Goal: Information Seeking & Learning: Learn about a topic

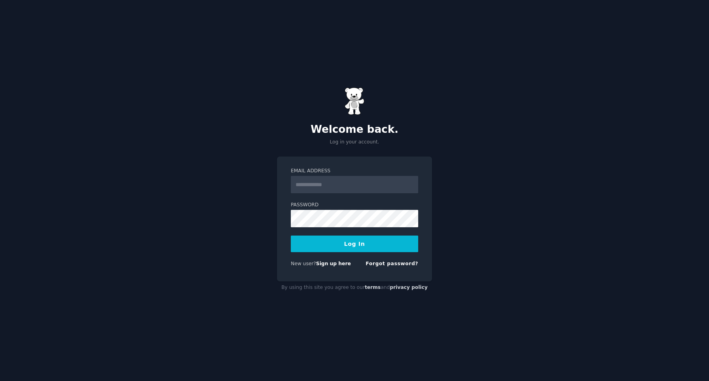
click at [332, 180] on input "Email Address" at bounding box center [354, 184] width 127 height 17
type input "**********"
click at [355, 246] on button "Log In" at bounding box center [354, 244] width 127 height 17
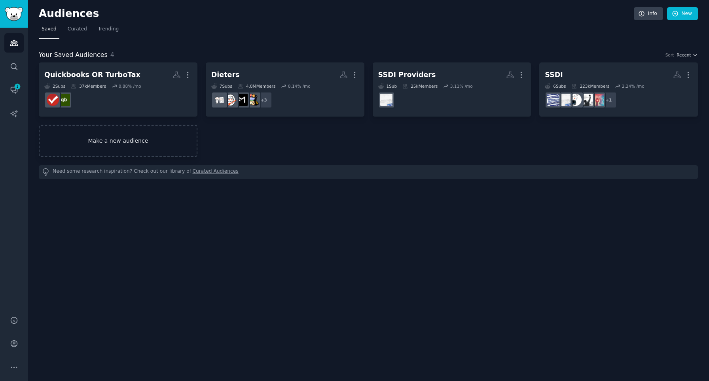
click at [113, 140] on link "Make a new audience" at bounding box center [118, 141] width 159 height 32
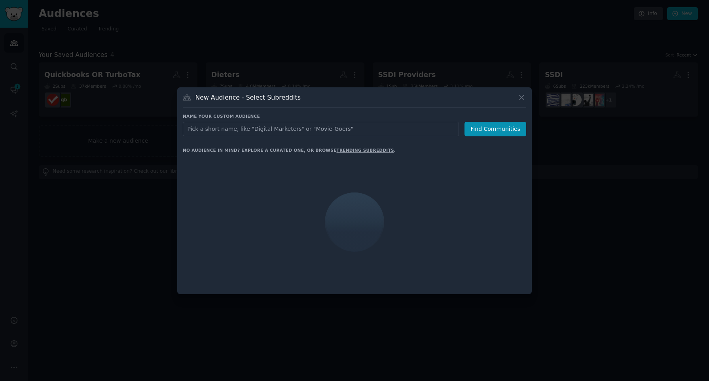
click at [206, 127] on input "text" at bounding box center [321, 129] width 276 height 15
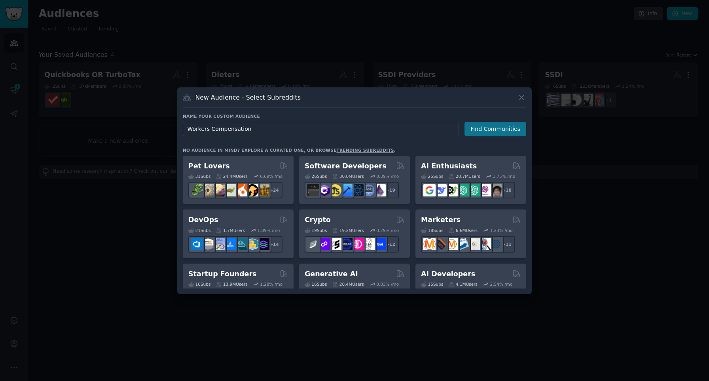
type input "Workers Compensation"
click at [487, 125] on button "Find Communities" at bounding box center [495, 129] width 62 height 15
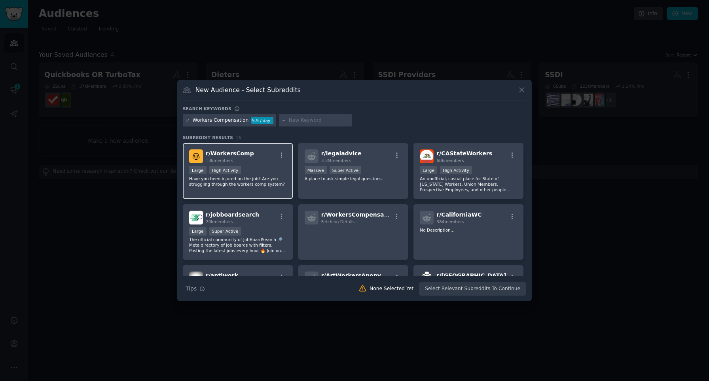
click at [268, 161] on div "r/ WorkersComp 13k members" at bounding box center [237, 157] width 97 height 14
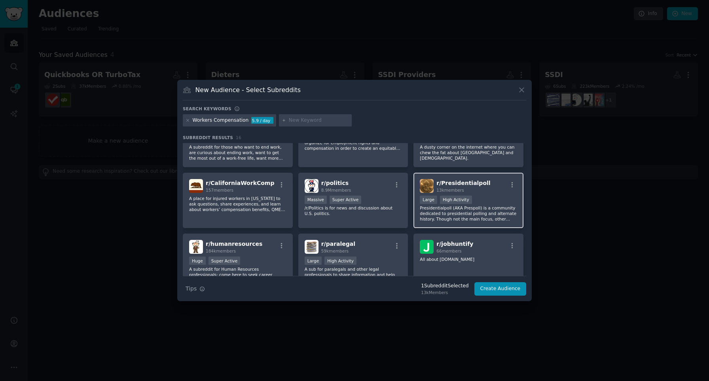
scroll to position [154, 0]
click at [505, 290] on button "Create Audience" at bounding box center [500, 288] width 52 height 13
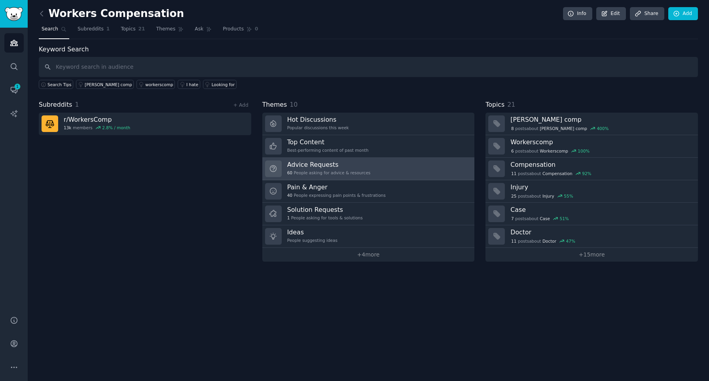
click at [380, 166] on link "Advice Requests 60 People asking for advice & resources" at bounding box center [368, 169] width 212 height 23
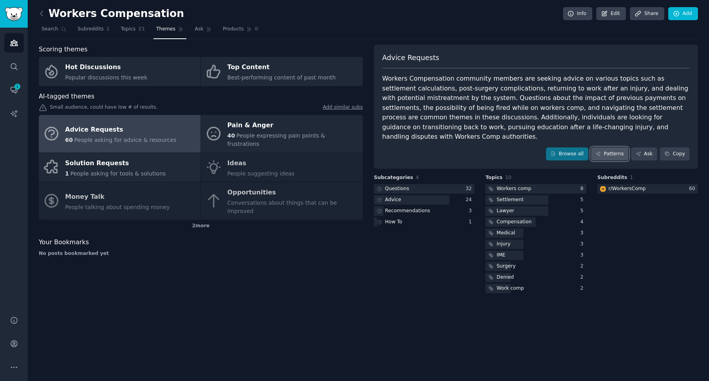
click at [606, 148] on link "Patterns" at bounding box center [609, 154] width 37 height 13
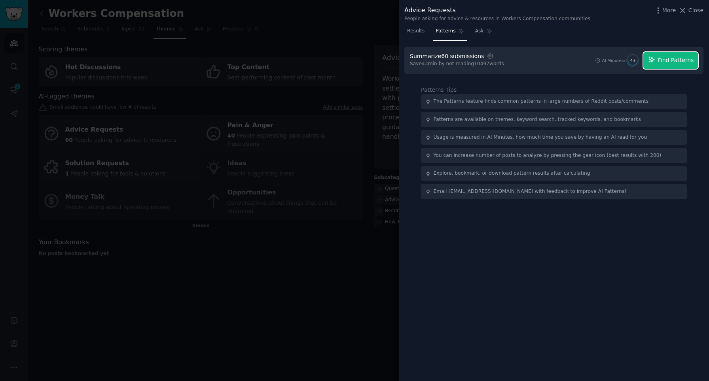
click at [662, 65] on button "Find Patterns" at bounding box center [670, 60] width 55 height 17
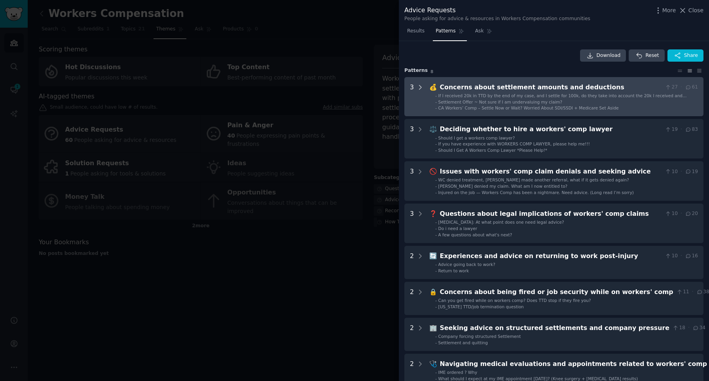
click at [419, 87] on icon at bounding box center [420, 87] width 7 height 7
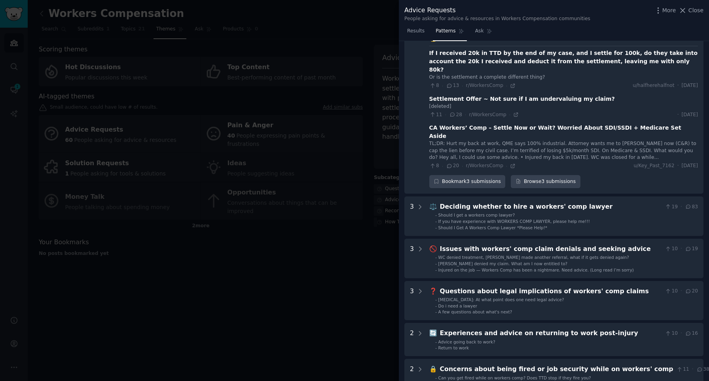
scroll to position [138, 0]
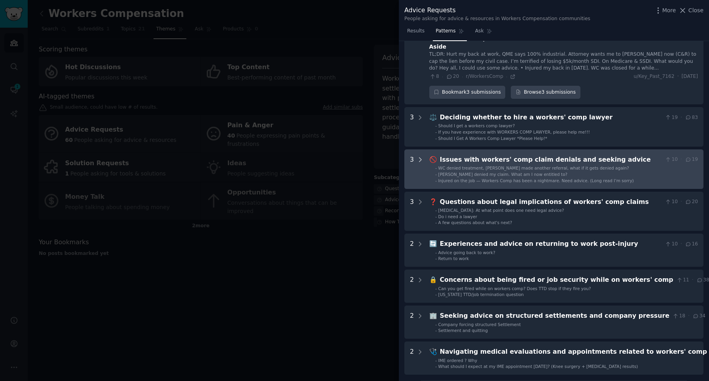
click at [418, 156] on icon at bounding box center [420, 159] width 7 height 7
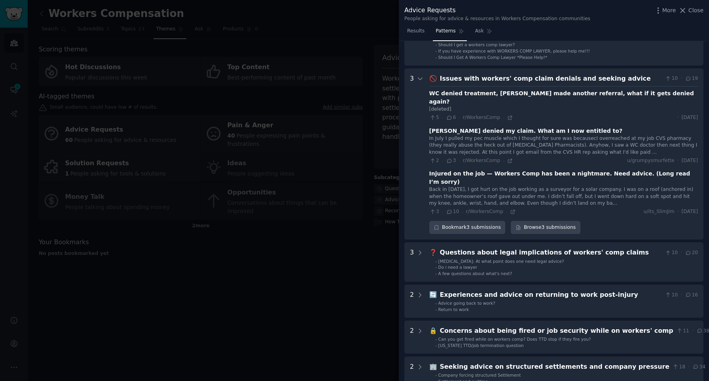
scroll to position [218, 0]
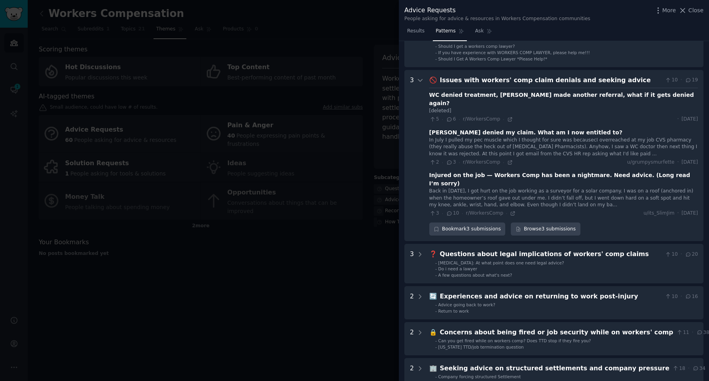
click at [559, 137] on div "In July I pulled my pec muscle which I thought for sure was becausecI overreach…" at bounding box center [563, 147] width 269 height 21
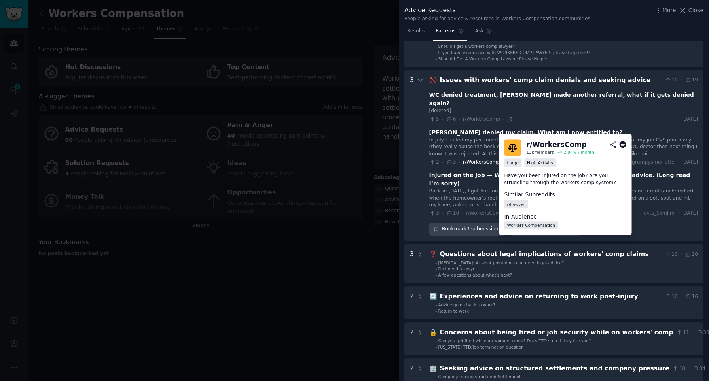
click at [484, 159] on span "r/WorkersComp" at bounding box center [481, 162] width 37 height 6
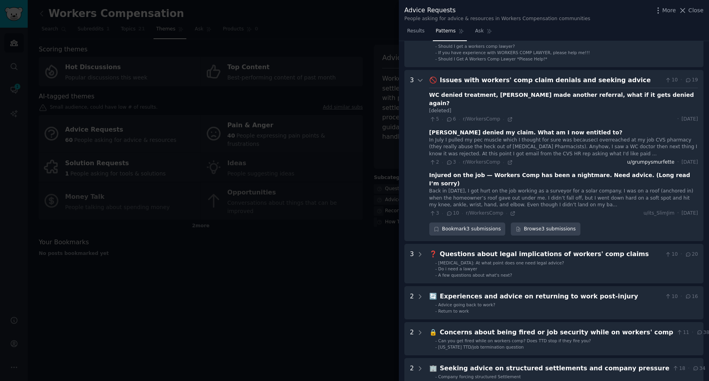
click at [634, 159] on span "u/grumpysmurfette" at bounding box center [650, 162] width 47 height 7
click at [449, 161] on icon at bounding box center [449, 163] width 4 height 4
click at [519, 129] on div "[PERSON_NAME] denied my claim. What am I now entitled to?" at bounding box center [525, 133] width 193 height 8
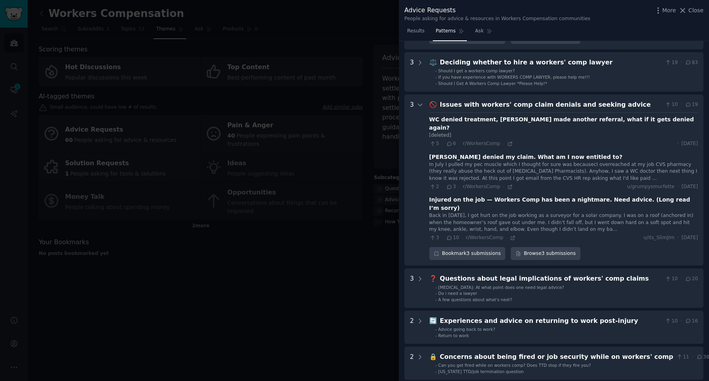
click at [492, 100] on div "Issues with workers' comp claim denials and seeking advice" at bounding box center [551, 105] width 222 height 10
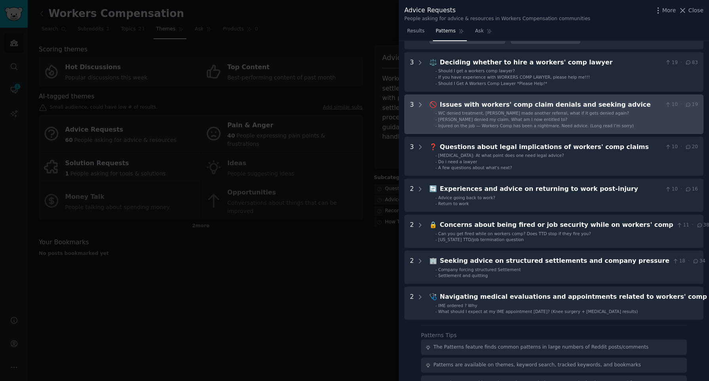
click at [492, 100] on div "Issues with workers' comp claim denials and seeking advice" at bounding box center [551, 105] width 222 height 10
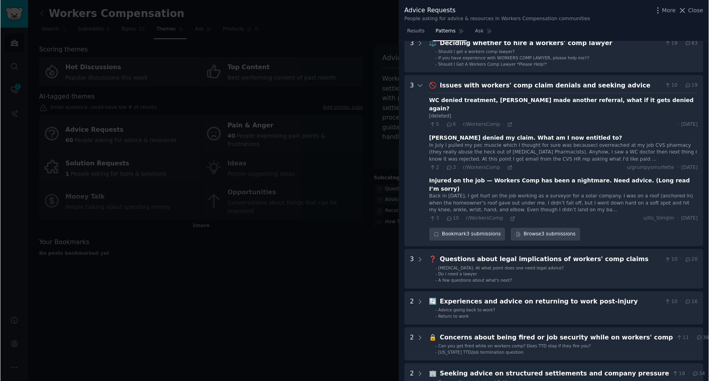
scroll to position [230, 0]
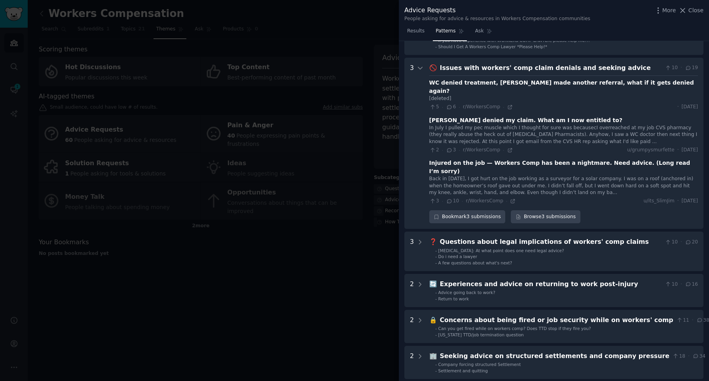
click at [689, 66] on icon at bounding box center [688, 68] width 4 height 4
click at [521, 116] on div "[PERSON_NAME] denied my claim. What am I now entitled to?" at bounding box center [525, 120] width 193 height 8
click at [509, 148] on icon at bounding box center [510, 150] width 4 height 4
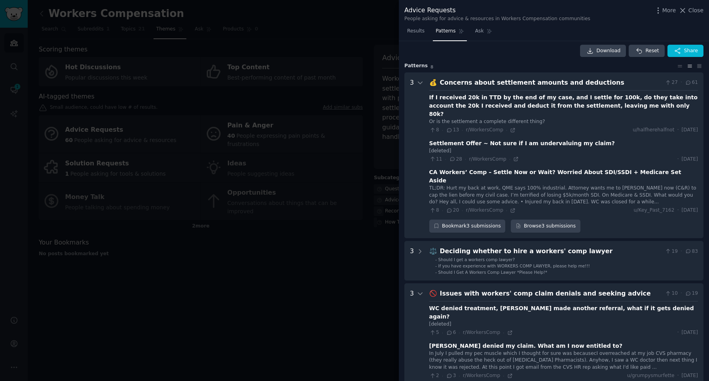
scroll to position [0, 0]
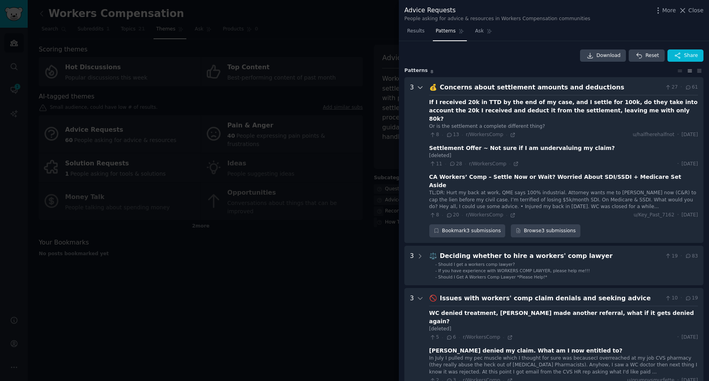
click at [421, 85] on icon at bounding box center [420, 87] width 7 height 7
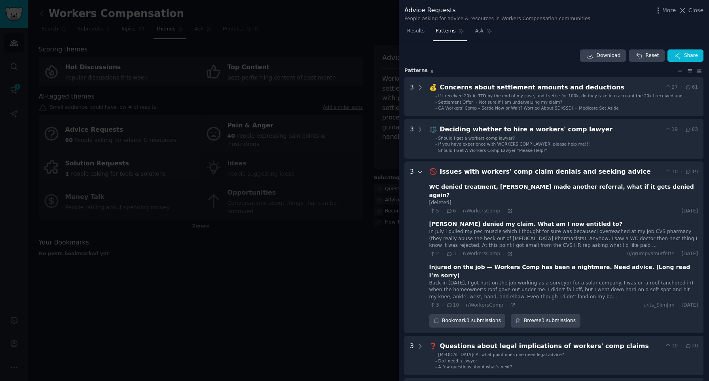
click at [417, 170] on icon at bounding box center [420, 172] width 7 height 7
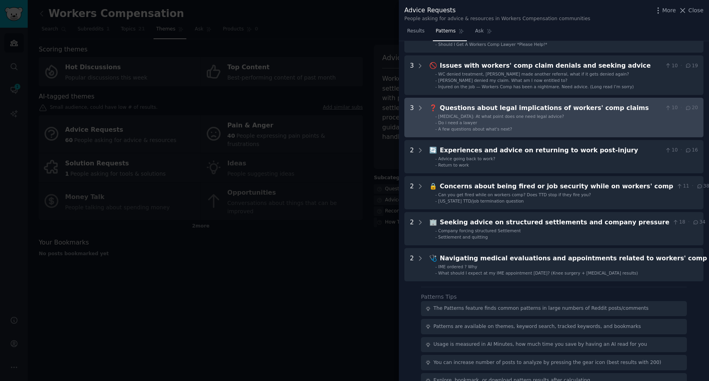
scroll to position [107, 0]
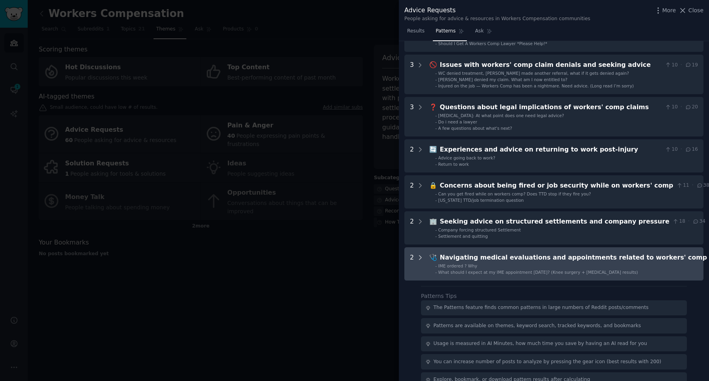
click at [417, 257] on icon at bounding box center [420, 257] width 7 height 7
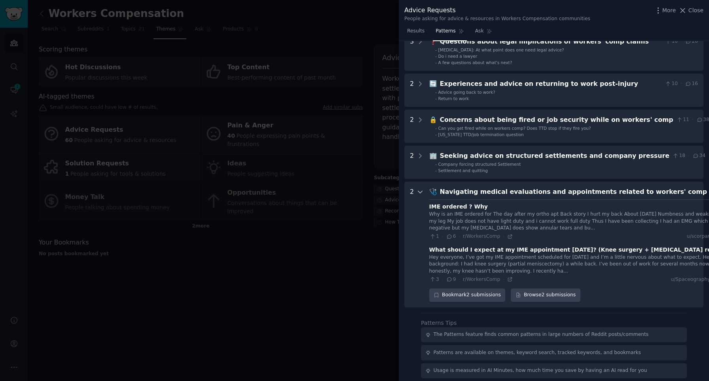
scroll to position [232, 0]
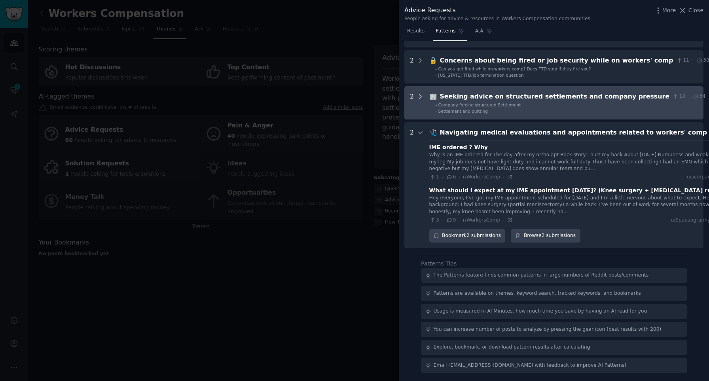
click at [421, 95] on icon at bounding box center [420, 96] width 7 height 7
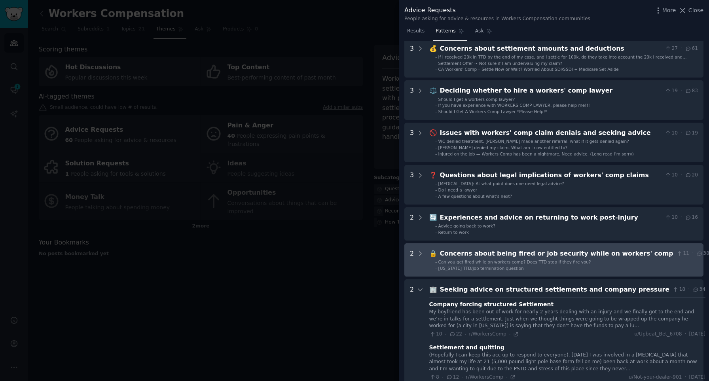
scroll to position [0, 0]
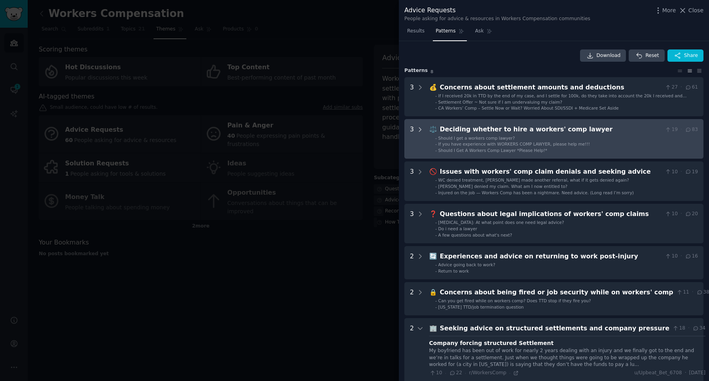
click at [418, 130] on icon at bounding box center [420, 129] width 7 height 7
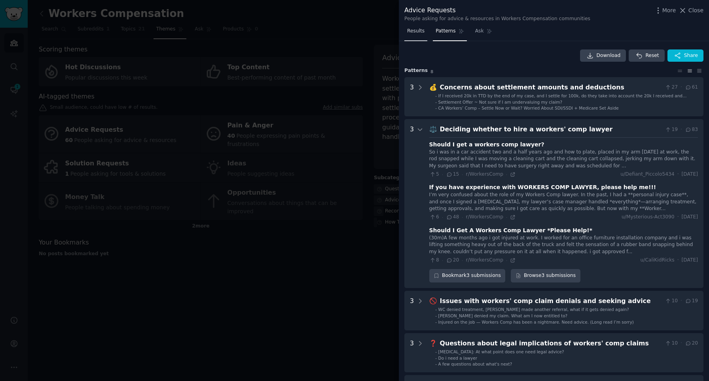
click at [422, 32] on span "Results" at bounding box center [415, 31] width 17 height 7
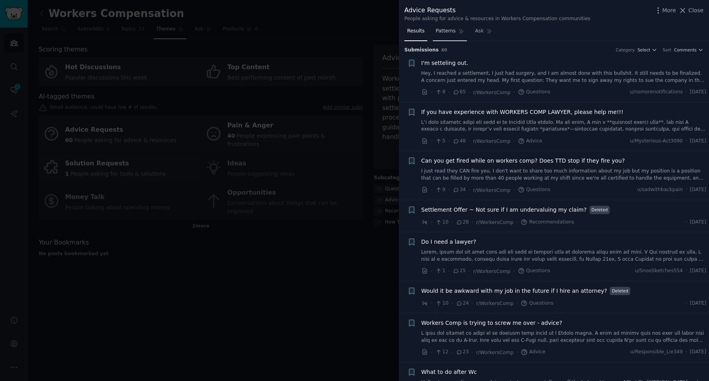
click at [447, 33] on span "Patterns" at bounding box center [445, 31] width 20 height 7
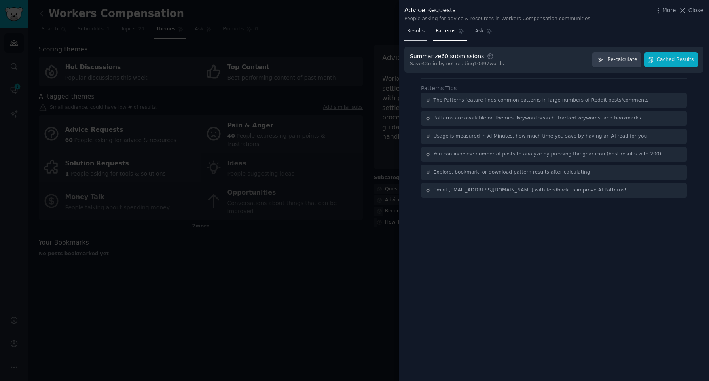
click at [420, 36] on link "Results" at bounding box center [415, 33] width 23 height 16
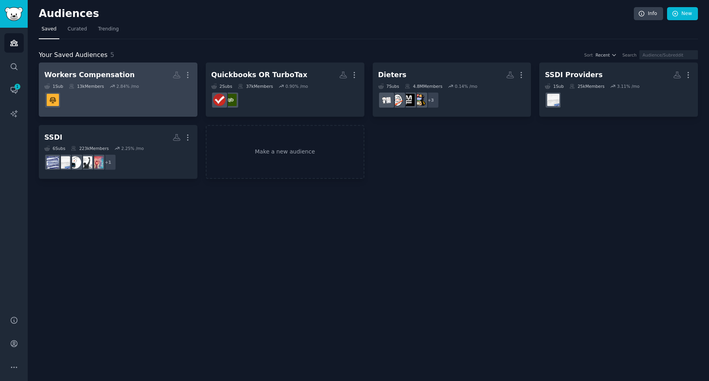
click at [93, 71] on div "Workers Compensation" at bounding box center [89, 75] width 91 height 10
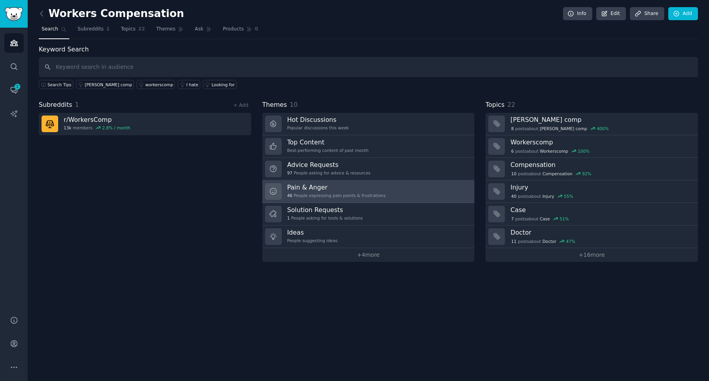
click at [386, 188] on link "Pain & Anger 46 People expressing pain points & frustrations" at bounding box center [368, 191] width 212 height 23
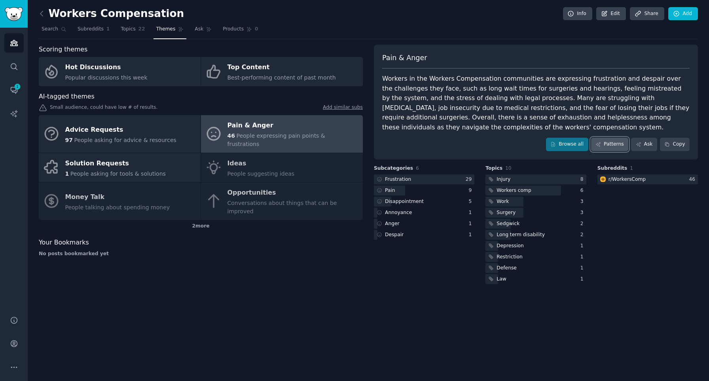
click at [614, 144] on link "Patterns" at bounding box center [609, 144] width 37 height 13
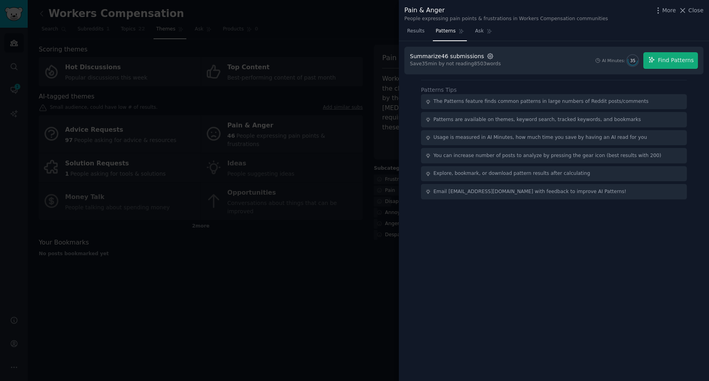
click at [489, 55] on icon "button" at bounding box center [490, 56] width 2 height 2
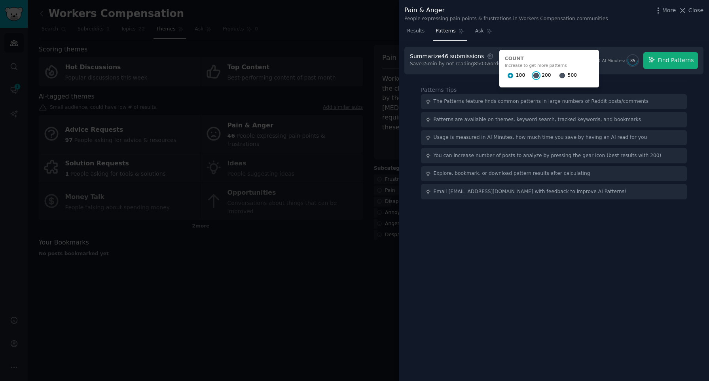
click at [533, 74] on input "200" at bounding box center [536, 76] width 6 height 6
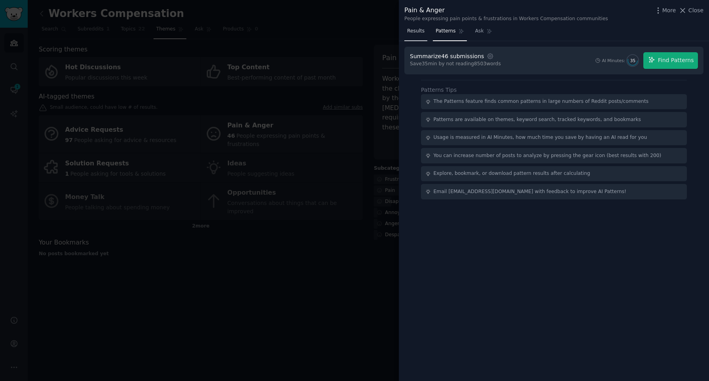
click at [417, 31] on span "Results" at bounding box center [415, 31] width 17 height 7
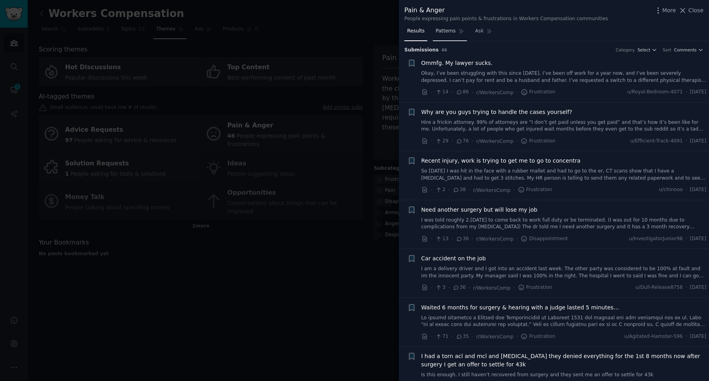
click at [445, 32] on span "Patterns" at bounding box center [445, 31] width 20 height 7
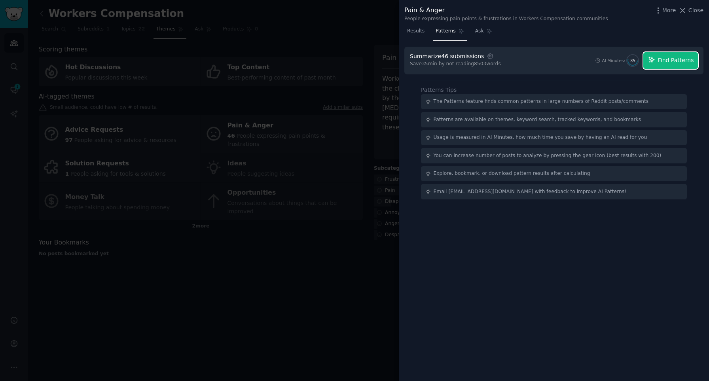
click at [673, 64] on span "Find Patterns" at bounding box center [676, 60] width 36 height 8
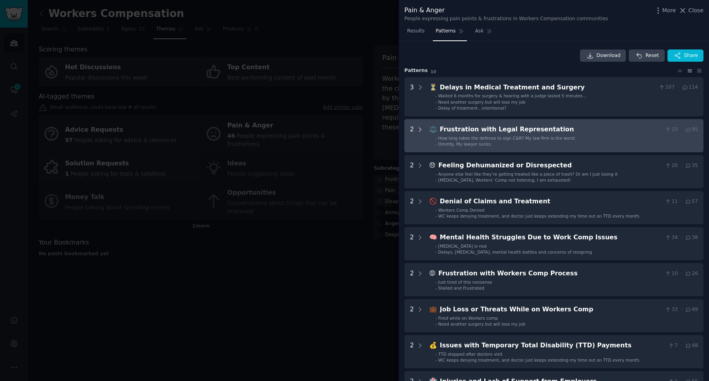
click at [421, 128] on icon at bounding box center [420, 129] width 7 height 7
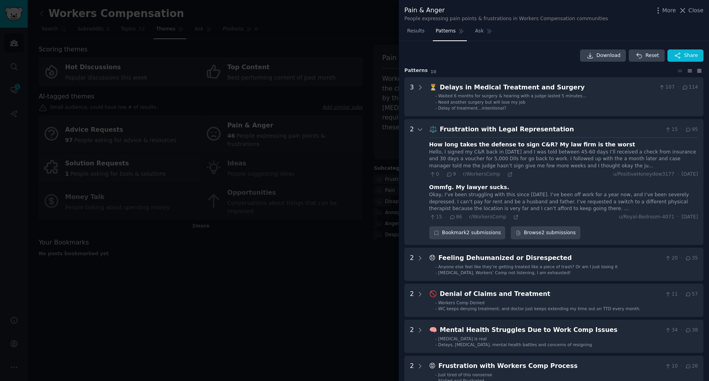
click at [697, 72] on icon at bounding box center [699, 70] width 4 height 3
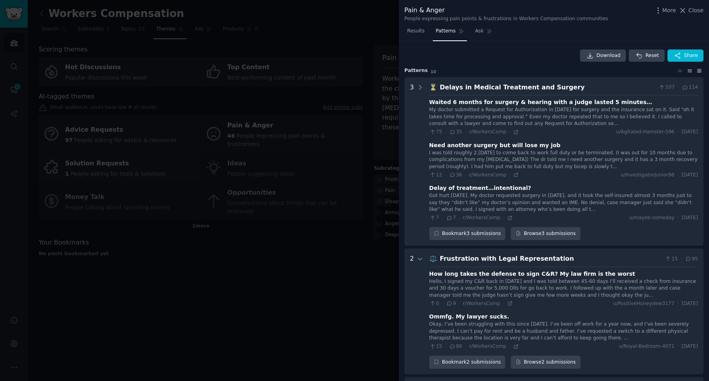
click at [685, 70] on icon at bounding box center [689, 71] width 8 height 6
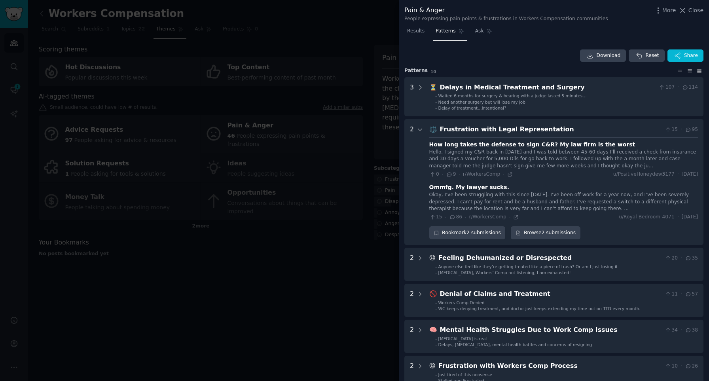
click at [695, 72] on icon at bounding box center [699, 71] width 8 height 6
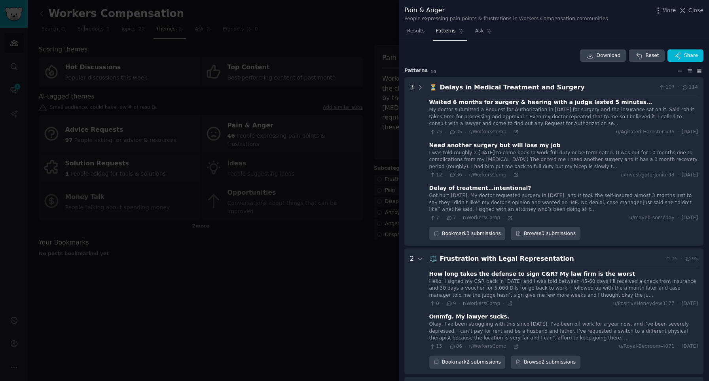
click at [689, 72] on icon at bounding box center [689, 71] width 8 height 6
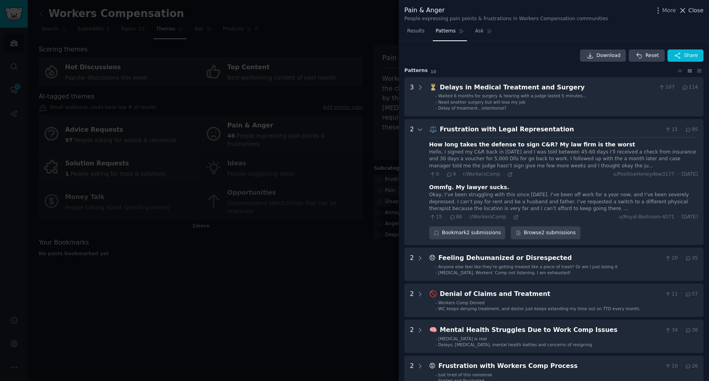
click at [689, 10] on span "Close" at bounding box center [695, 10] width 15 height 8
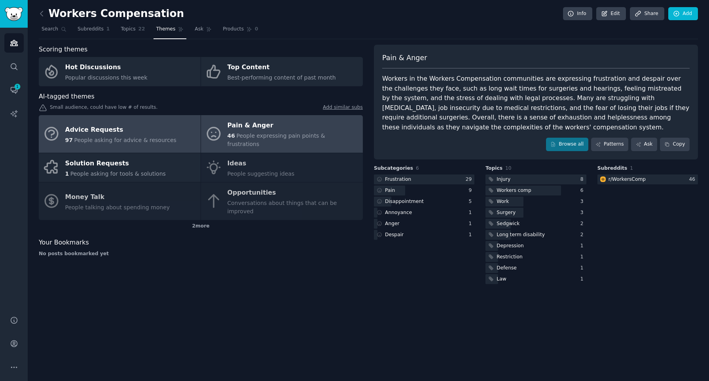
click at [102, 129] on div "Advice Requests" at bounding box center [120, 129] width 111 height 13
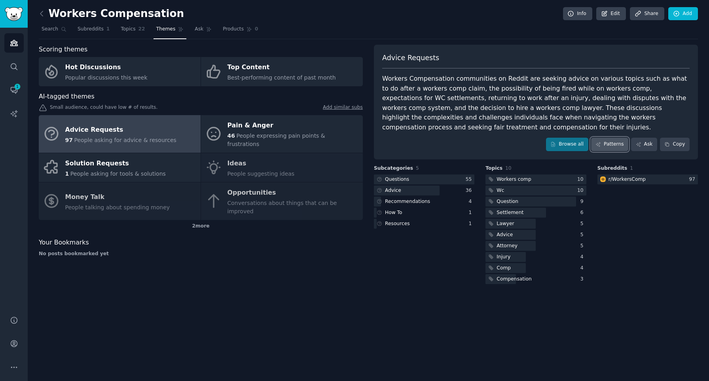
click at [609, 144] on link "Patterns" at bounding box center [609, 144] width 37 height 13
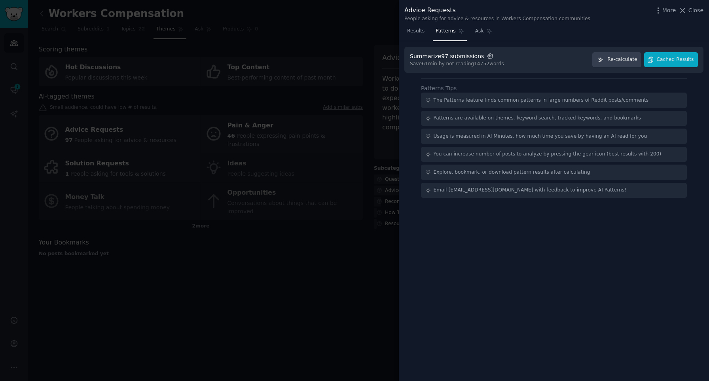
click at [489, 57] on icon "button" at bounding box center [490, 56] width 7 height 7
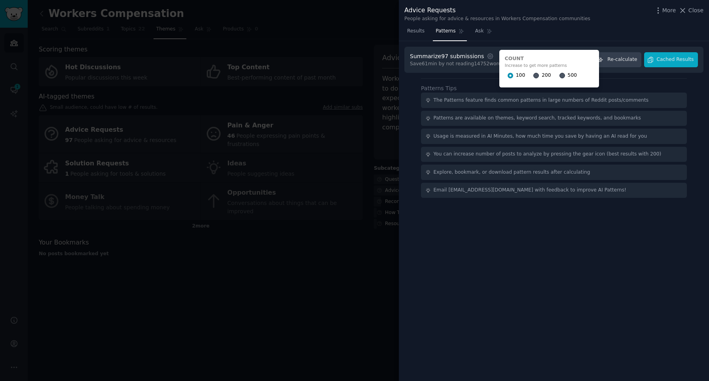
click at [534, 34] on div "Results Patterns Ask" at bounding box center [554, 33] width 310 height 16
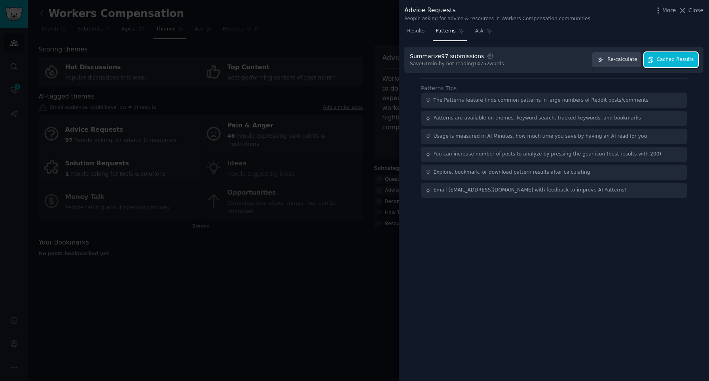
click at [657, 54] on button "Cached Results" at bounding box center [671, 59] width 54 height 15
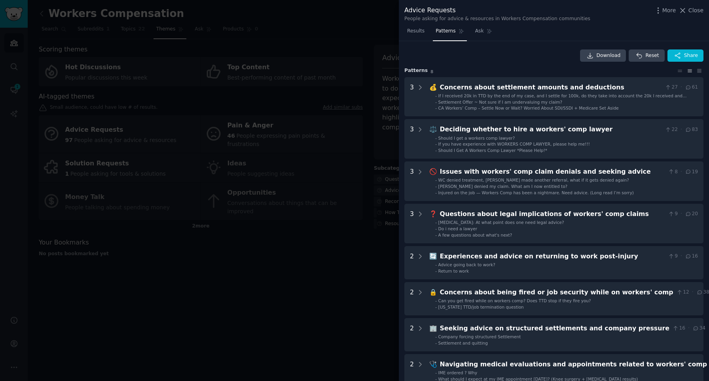
click at [290, 85] on div at bounding box center [354, 190] width 709 height 381
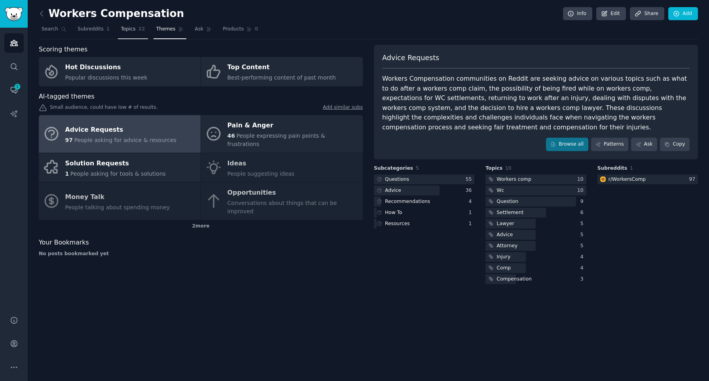
click at [129, 30] on span "Topics" at bounding box center [128, 29] width 15 height 7
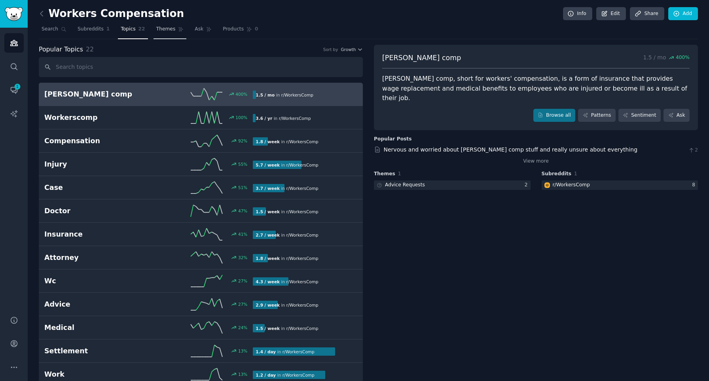
click at [162, 28] on span "Themes" at bounding box center [165, 29] width 19 height 7
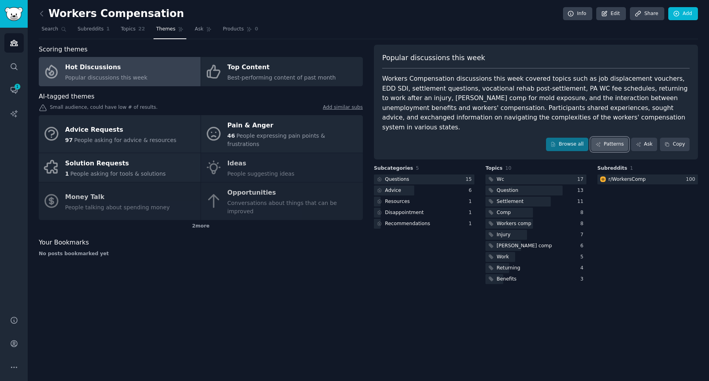
click at [609, 138] on link "Patterns" at bounding box center [609, 144] width 37 height 13
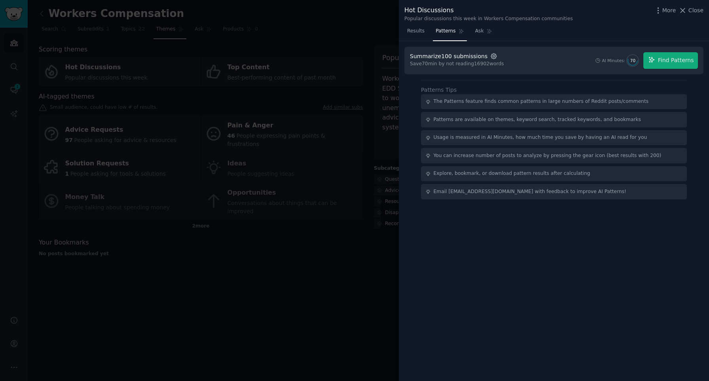
click at [490, 58] on icon "button" at bounding box center [493, 56] width 7 height 7
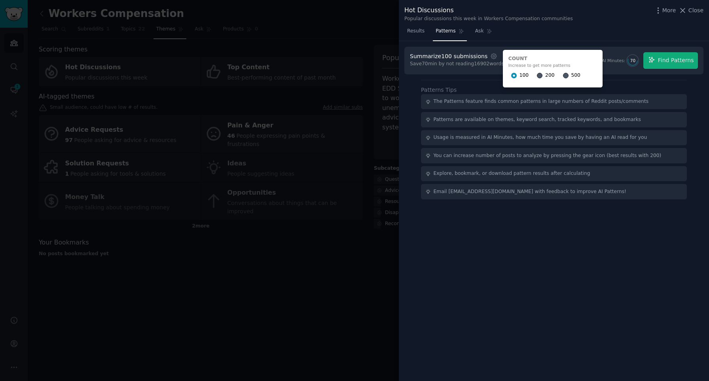
click at [529, 73] on div "100 200 500" at bounding box center [552, 75] width 89 height 13
click at [537, 74] on input "200" at bounding box center [540, 76] width 6 height 6
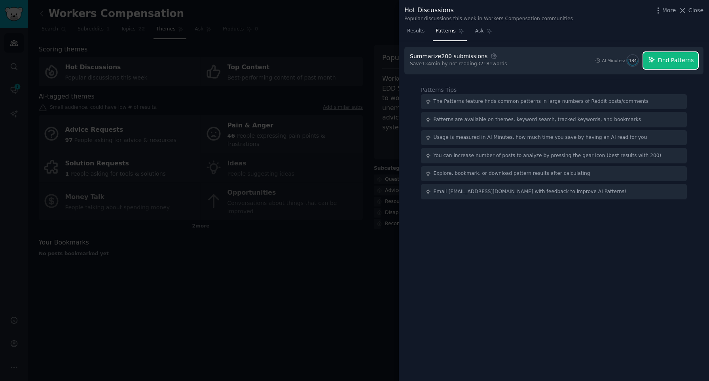
click at [674, 61] on span "Find Patterns" at bounding box center [676, 60] width 36 height 8
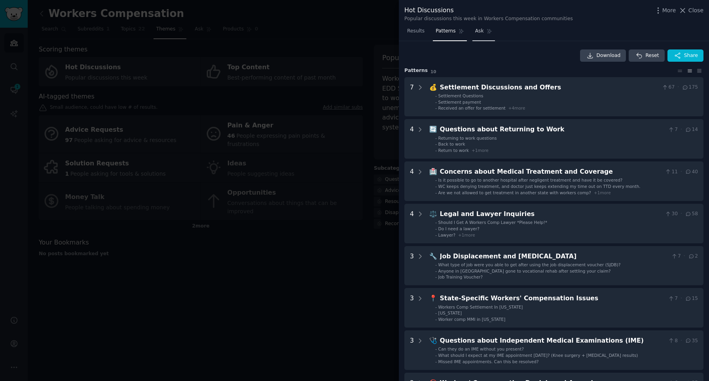
click at [479, 33] on span "Ask" at bounding box center [479, 31] width 9 height 7
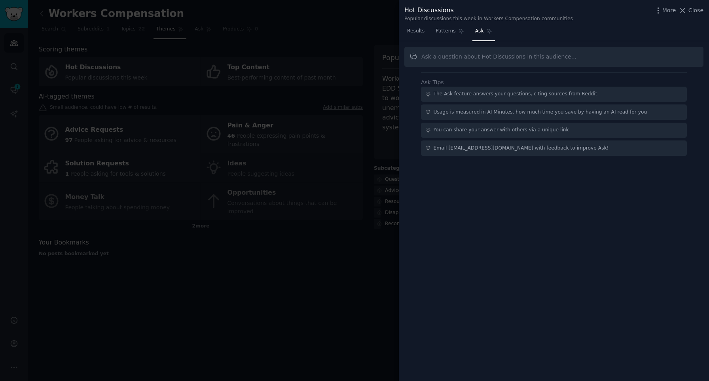
click at [483, 57] on input "text" at bounding box center [553, 57] width 299 height 20
type input "what is motivating people to hire an attorney"
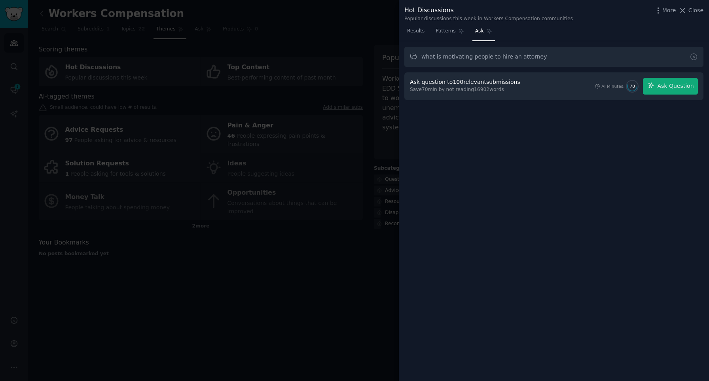
click at [465, 86] on div "Save 70 min by not reading 16902 words" at bounding box center [466, 89] width 113 height 7
click at [670, 87] on span "Ask Question" at bounding box center [675, 86] width 36 height 8
